Goal: Task Accomplishment & Management: Manage account settings

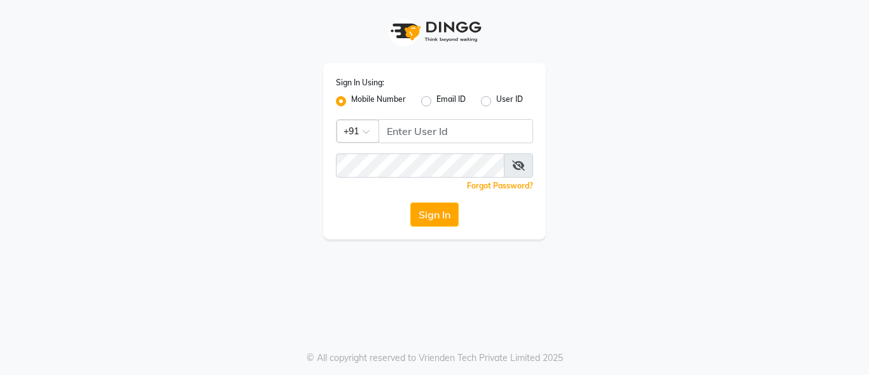
click at [496, 99] on label "User ID" at bounding box center [509, 100] width 27 height 15
click at [496, 99] on input "User ID" at bounding box center [500, 97] width 8 height 8
radio input "true"
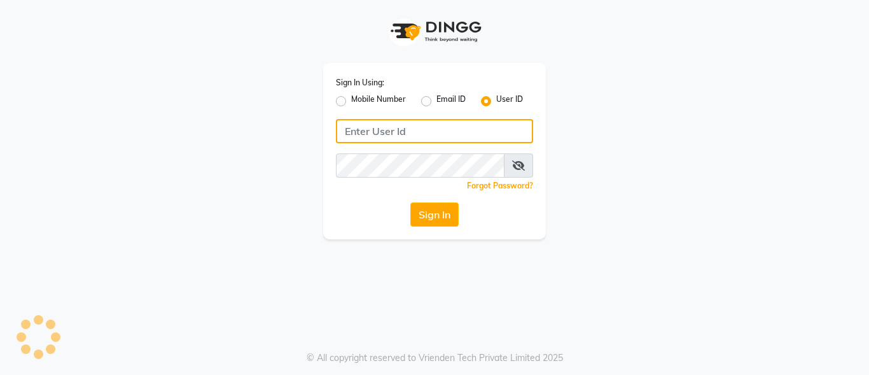
click at [420, 127] on input "Username" at bounding box center [434, 131] width 197 height 24
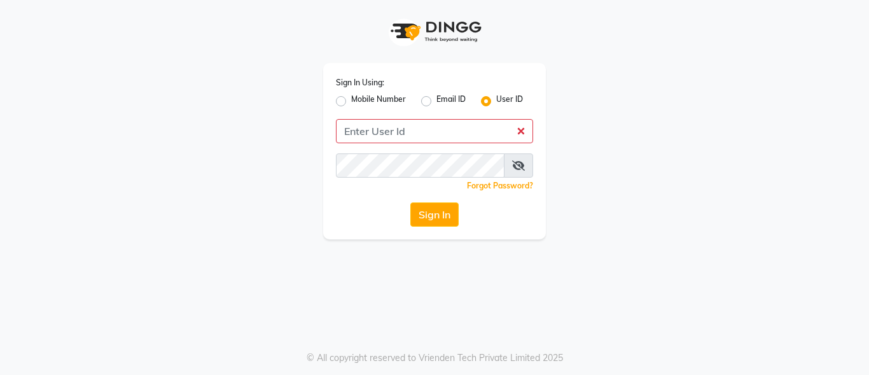
click at [351, 98] on label "Mobile Number" at bounding box center [378, 100] width 55 height 15
click at [351, 98] on input "Mobile Number" at bounding box center [355, 97] width 8 height 8
radio input "true"
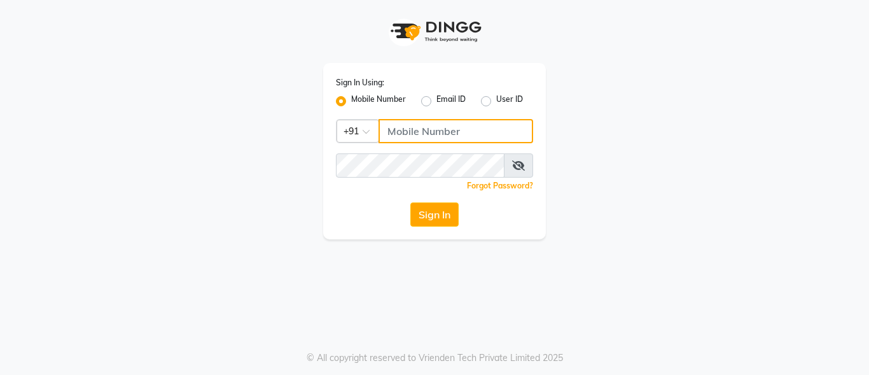
click at [461, 132] on input "Username" at bounding box center [455, 131] width 155 height 24
click at [496, 104] on label "User ID" at bounding box center [509, 100] width 27 height 15
click at [496, 102] on input "User ID" at bounding box center [500, 97] width 8 height 8
radio input "true"
radio input "false"
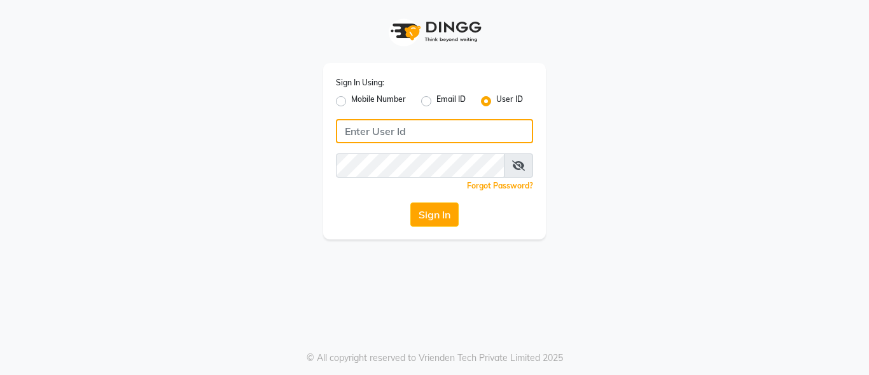
click at [424, 134] on input "Username" at bounding box center [434, 131] width 197 height 24
type input "7894871500"
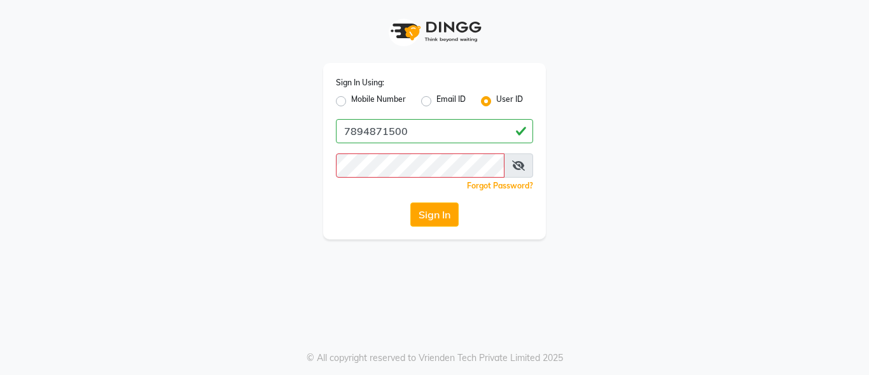
click at [503, 189] on link "Forgot Password?" at bounding box center [500, 186] width 66 height 10
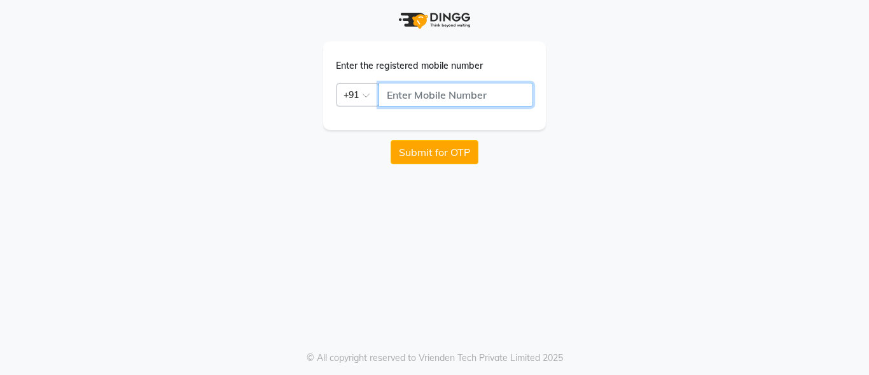
click at [439, 95] on input "text" at bounding box center [455, 95] width 155 height 24
type input "7894871500"
click at [441, 150] on button "Submit for OTP" at bounding box center [434, 152] width 88 height 24
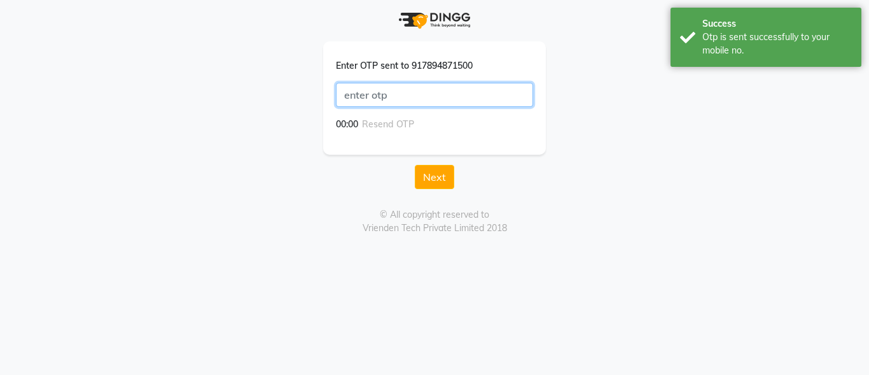
click at [423, 94] on input "text" at bounding box center [434, 95] width 197 height 24
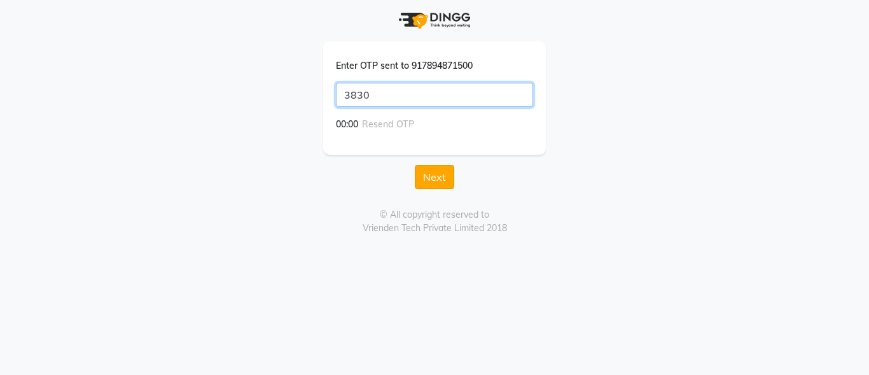
type input "3830"
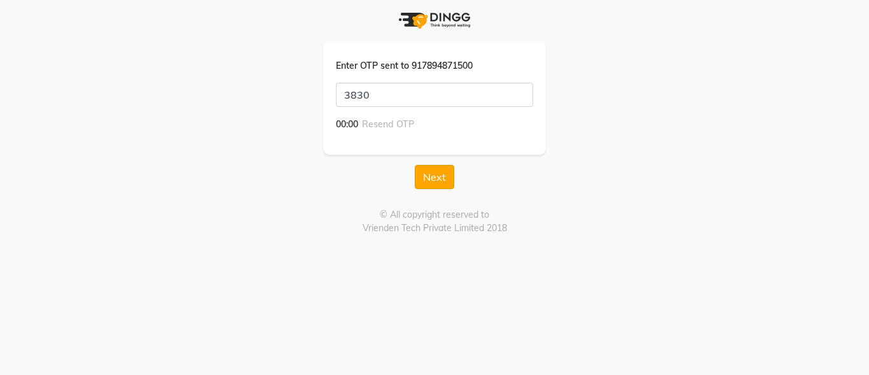
click at [434, 184] on button "Next" at bounding box center [434, 177] width 39 height 24
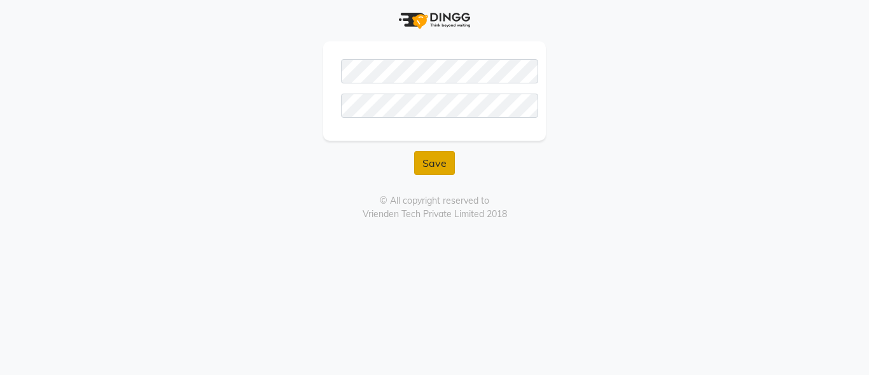
click at [427, 163] on button "Save" at bounding box center [434, 163] width 41 height 24
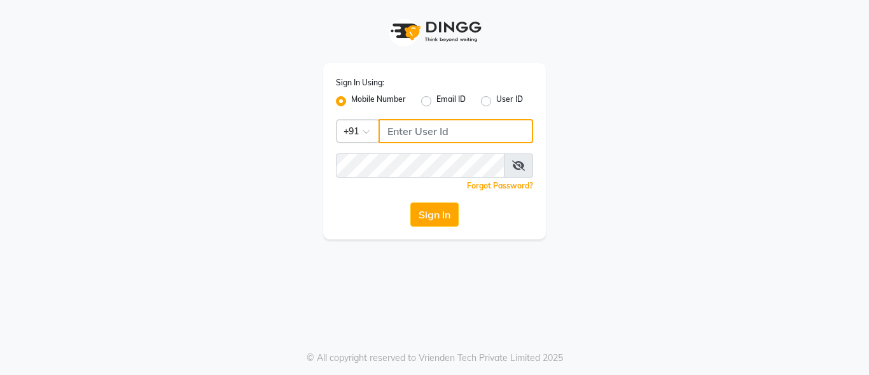
click at [437, 128] on input "Username" at bounding box center [455, 131] width 155 height 24
type input "7894871500"
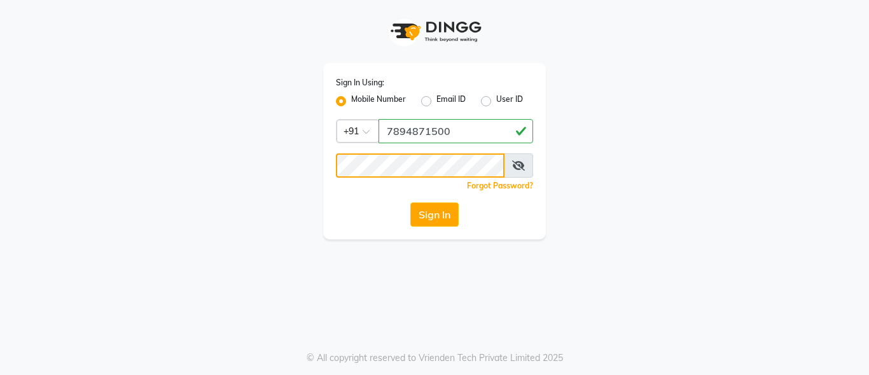
click at [410, 202] on button "Sign In" at bounding box center [434, 214] width 48 height 24
